Goal: Transaction & Acquisition: Obtain resource

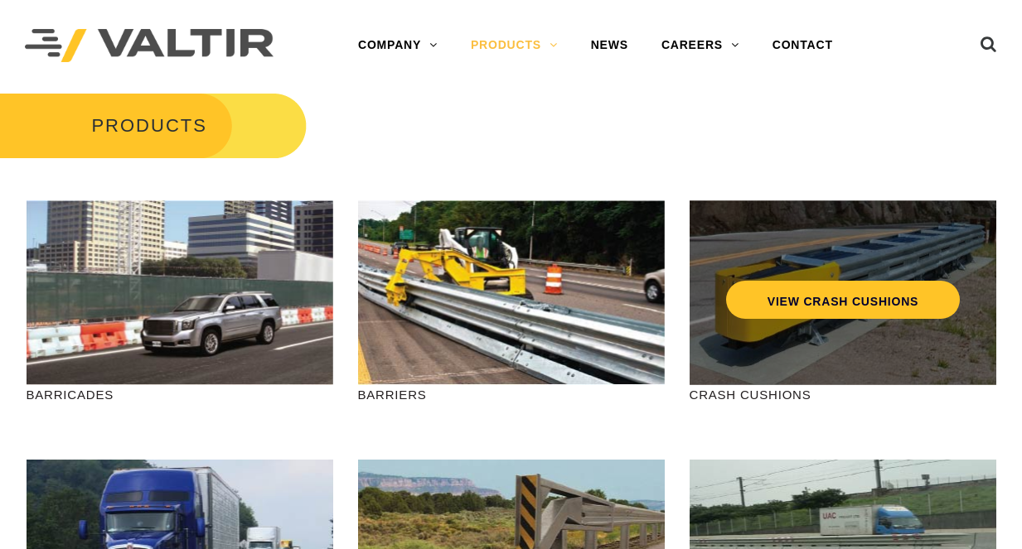
click at [834, 280] on div "VIEW CRASH CUSHIONS" at bounding box center [843, 265] width 240 height 55
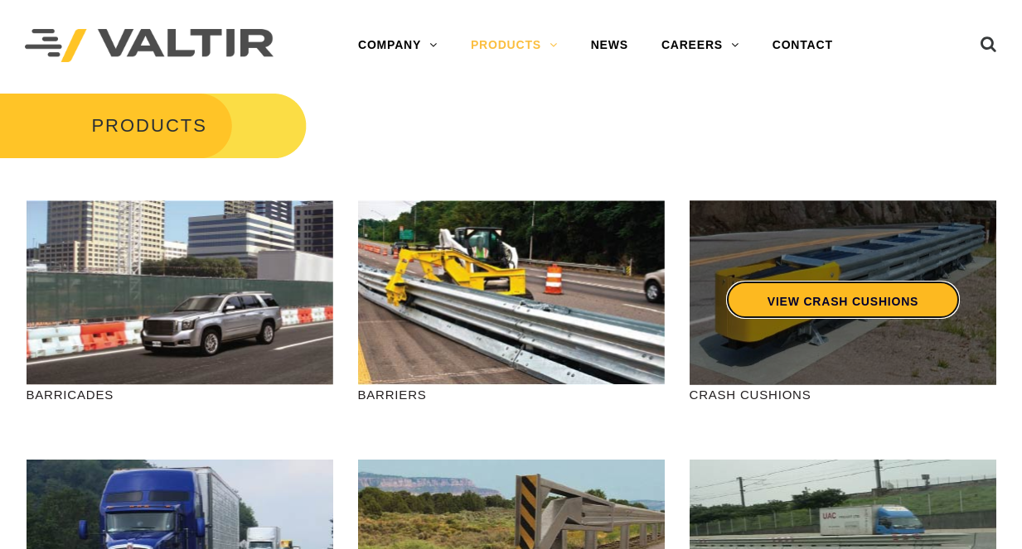
click at [836, 293] on link "VIEW CRASH CUSHIONS" at bounding box center [842, 300] width 234 height 38
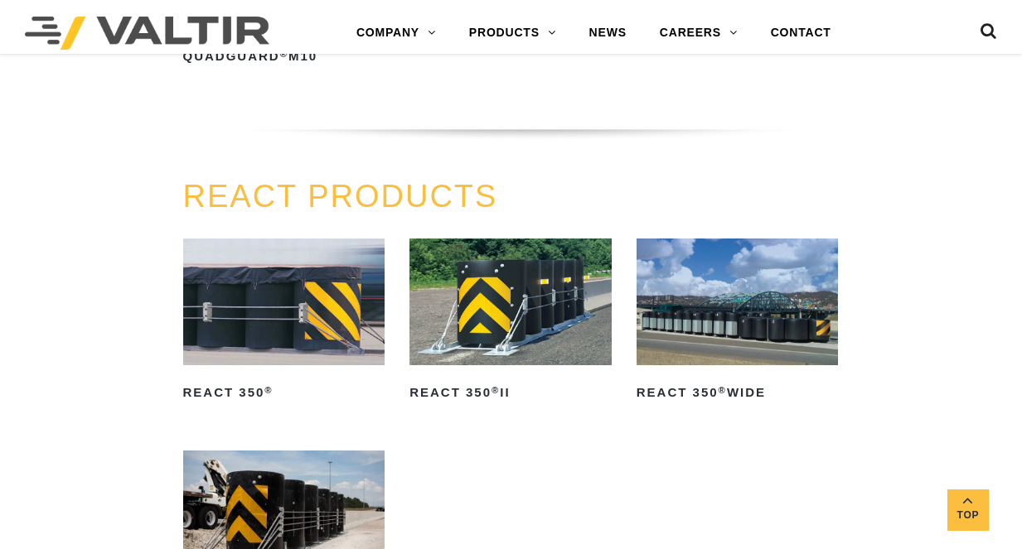
scroll to position [1622, 0]
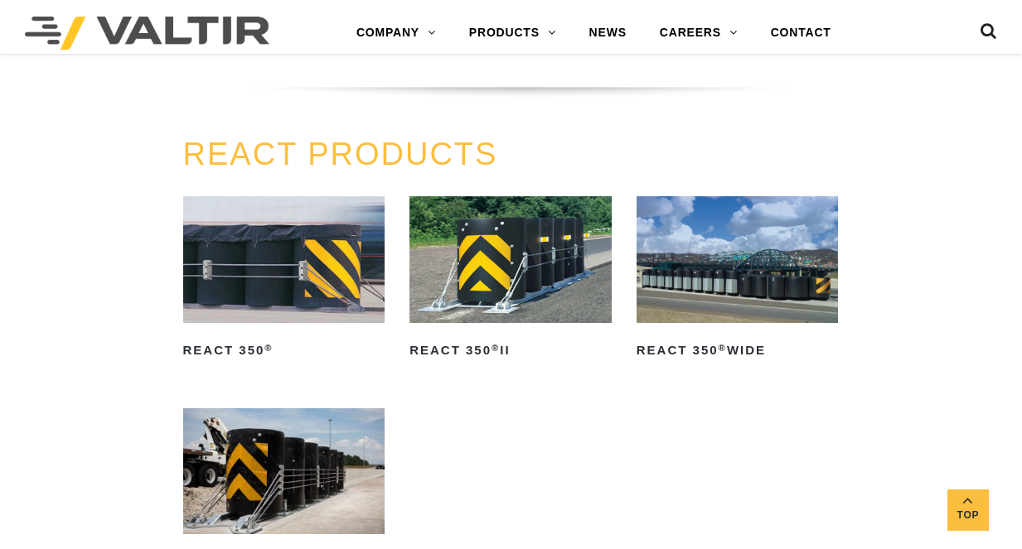
click at [336, 244] on img at bounding box center [284, 259] width 202 height 126
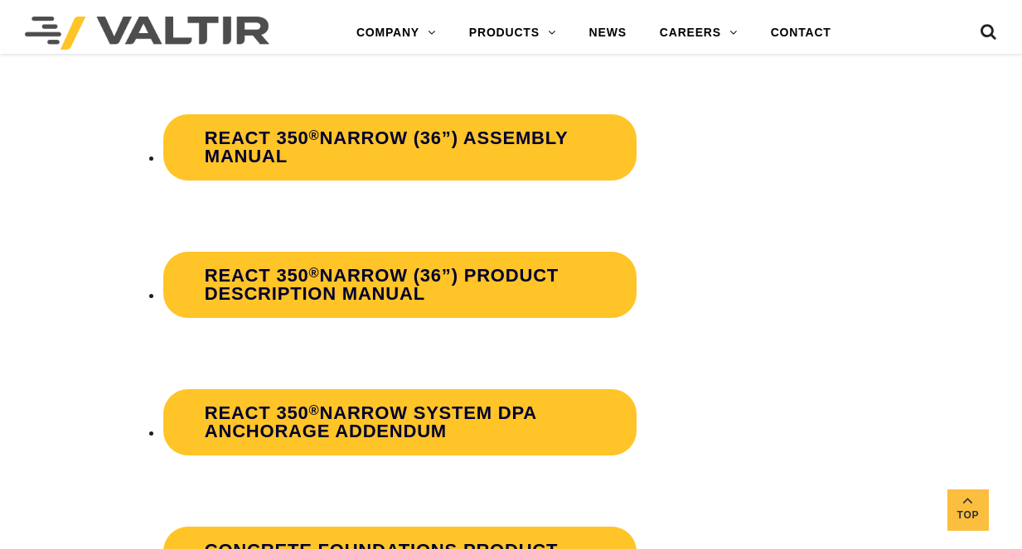
scroll to position [2974, 0]
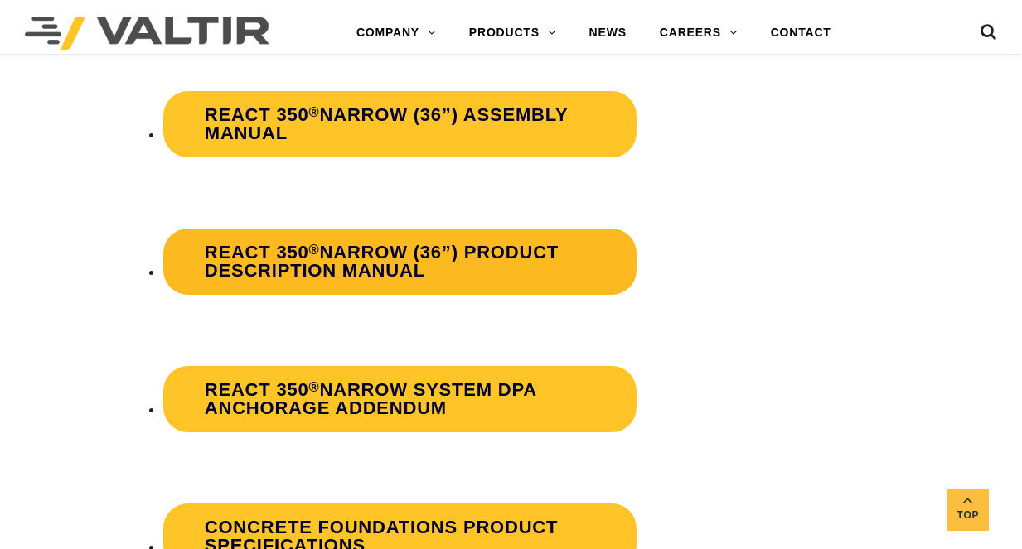
click at [346, 249] on strong "REACT 350 ® Narrow (36”) Product Description Manual" at bounding box center [382, 261] width 354 height 39
